Goal: Find specific page/section: Find specific page/section

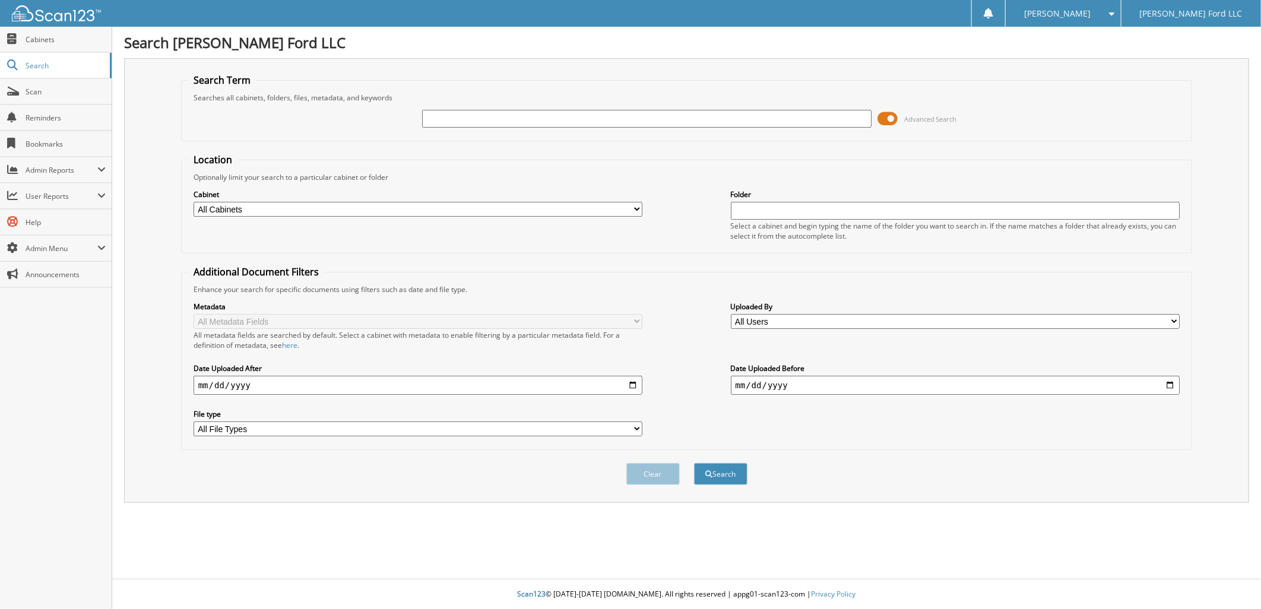
click at [443, 116] on input "text" at bounding box center [646, 119] width 449 height 18
type input "220779"
click at [694, 463] on button "Search" at bounding box center [720, 474] width 53 height 22
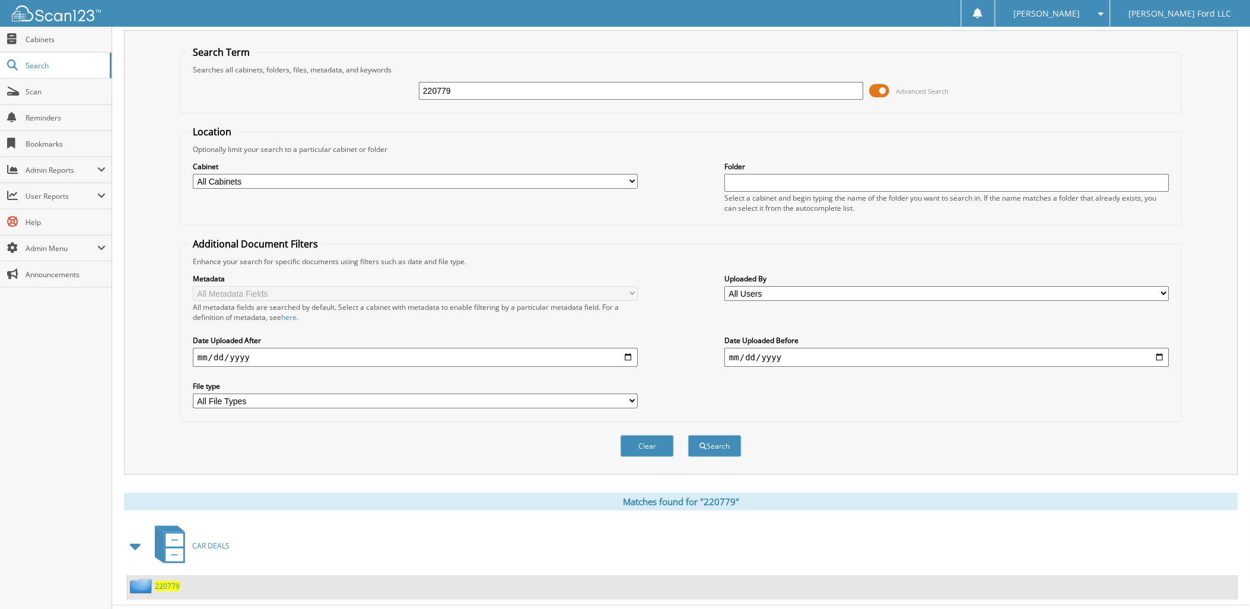
scroll to position [43, 0]
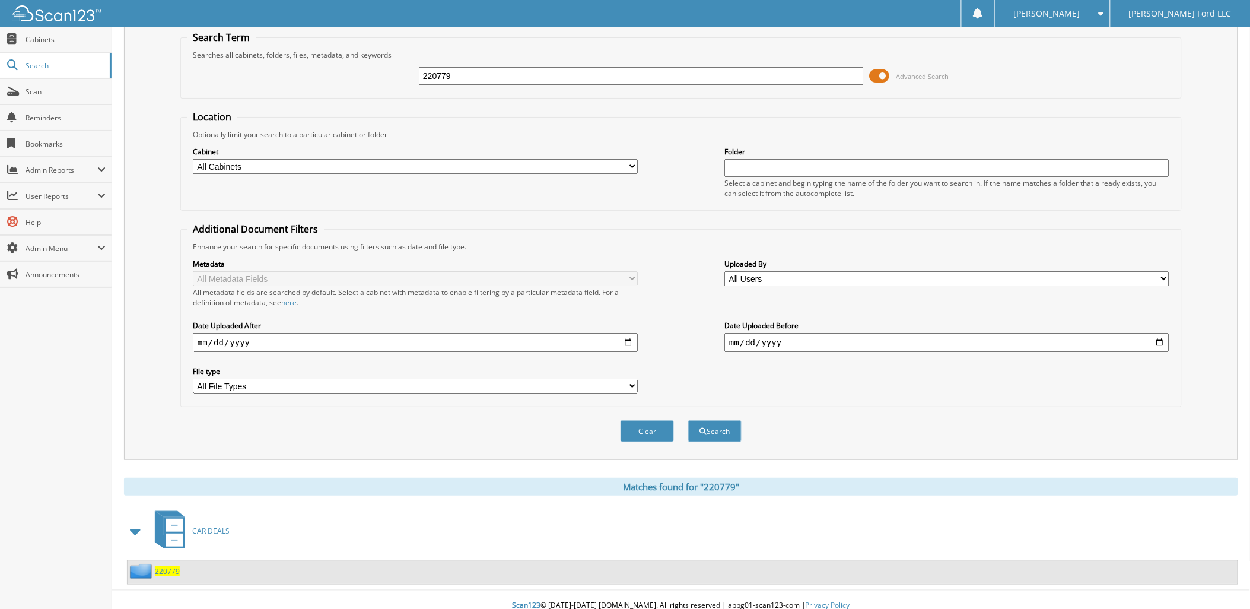
click at [173, 566] on span "220779" at bounding box center [167, 571] width 25 height 10
